Goal: Task Accomplishment & Management: Manage account settings

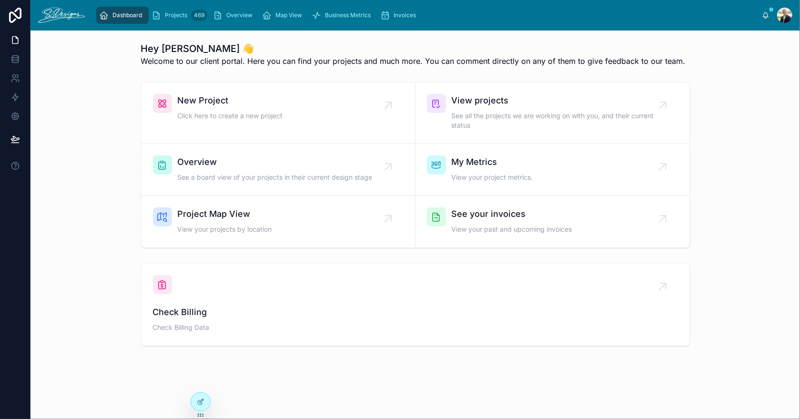
click at [306, 173] on span "See a board view of your projects in their current design stage" at bounding box center [275, 178] width 195 height 10
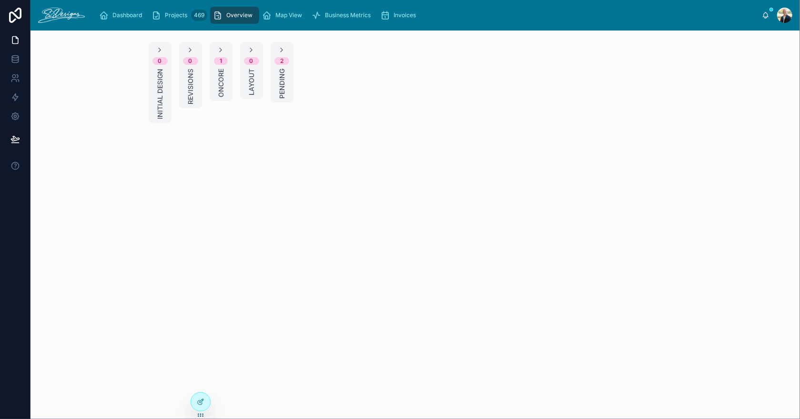
click at [223, 88] on span "Oncore" at bounding box center [221, 83] width 10 height 29
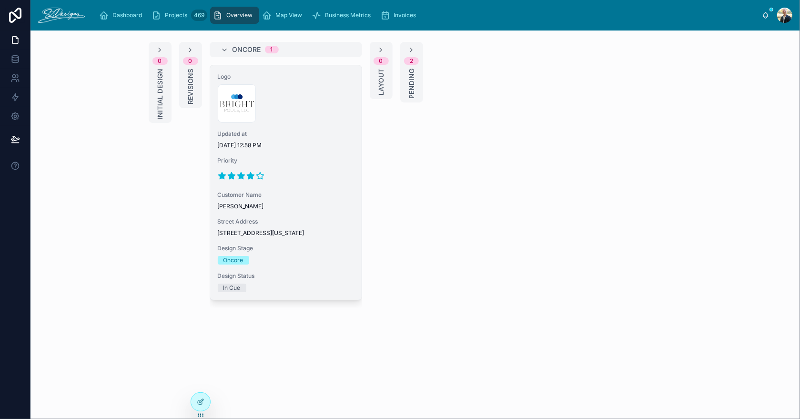
click at [307, 151] on div "Logo 300x300-logo .jpg Updated at [DATE] 12:58 PM Priority Customer Name [PERSO…" at bounding box center [286, 182] width 152 height 235
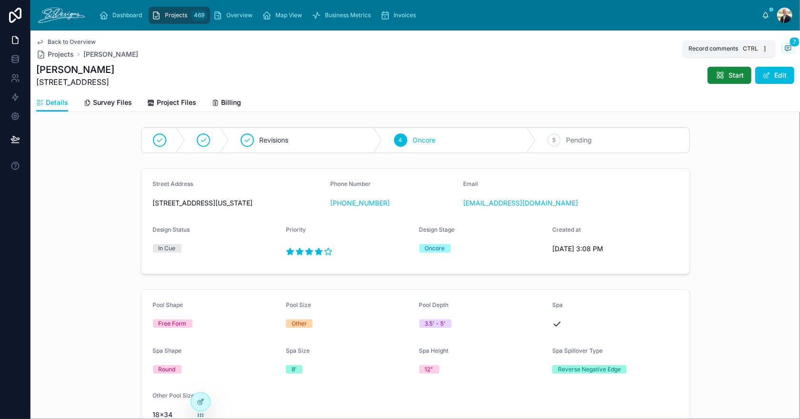
click at [790, 44] on span "7" at bounding box center [795, 42] width 10 height 10
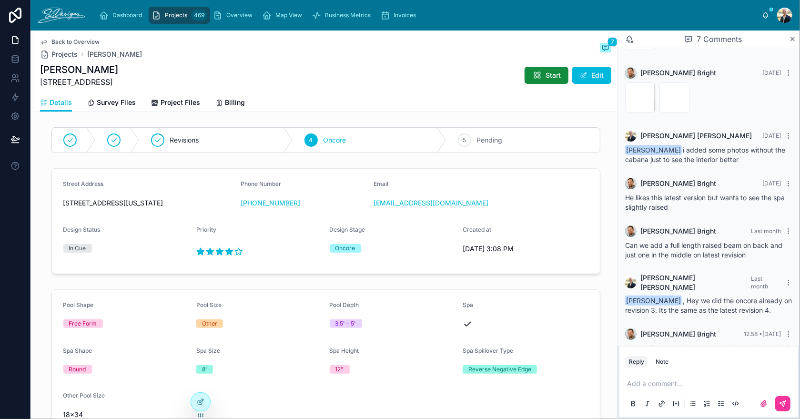
scroll to position [79, 0]
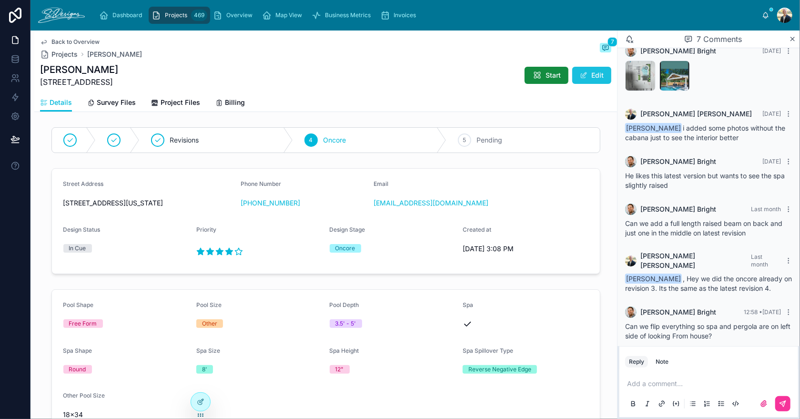
click at [593, 75] on button "Edit" at bounding box center [592, 75] width 39 height 17
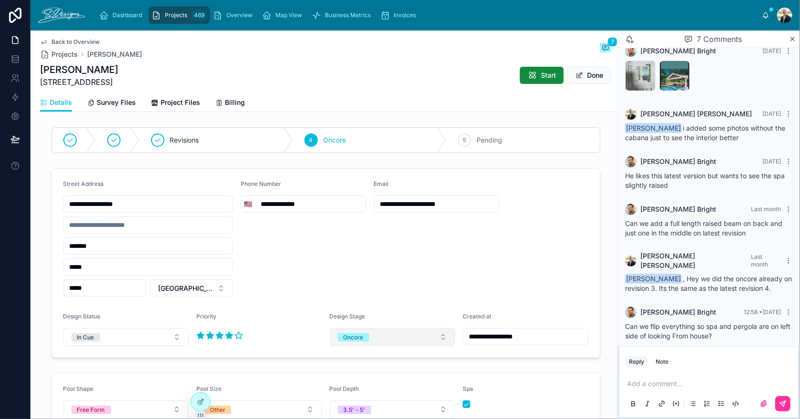
click at [368, 339] on button "Oncore" at bounding box center [393, 337] width 126 height 18
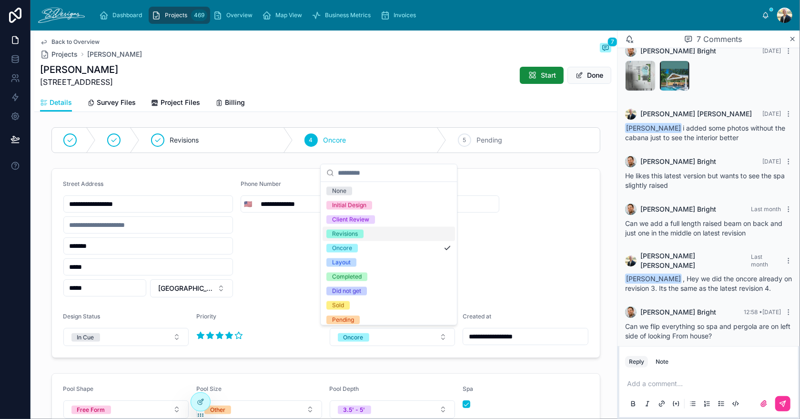
click at [373, 237] on div "Revisions" at bounding box center [389, 234] width 133 height 14
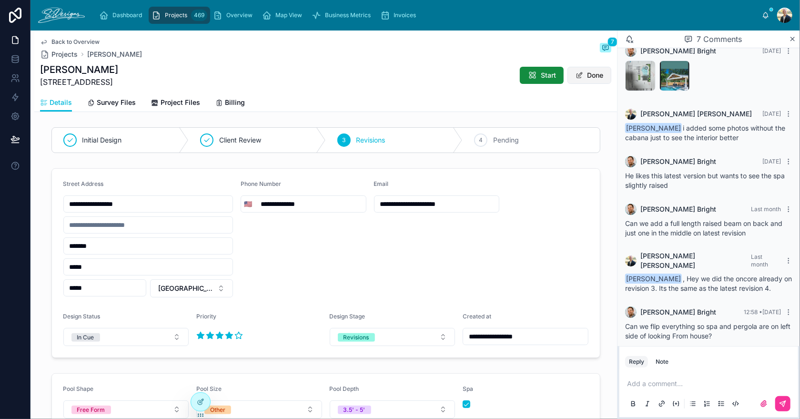
click at [598, 72] on button "Done" at bounding box center [590, 75] width 44 height 17
